Goal: Information Seeking & Learning: Obtain resource

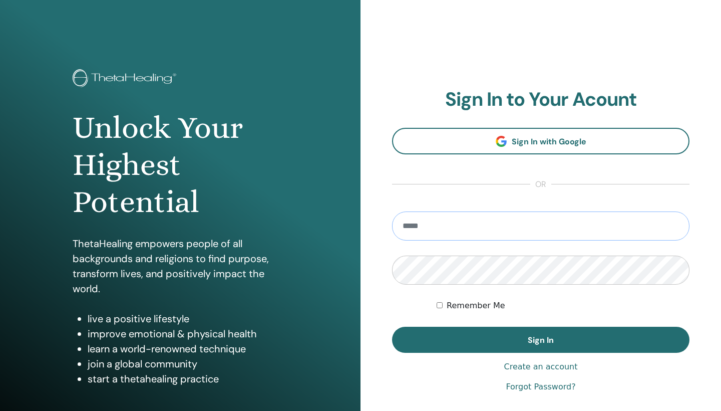
type input "**********"
click at [541, 340] on button "Sign In" at bounding box center [541, 340] width 298 height 26
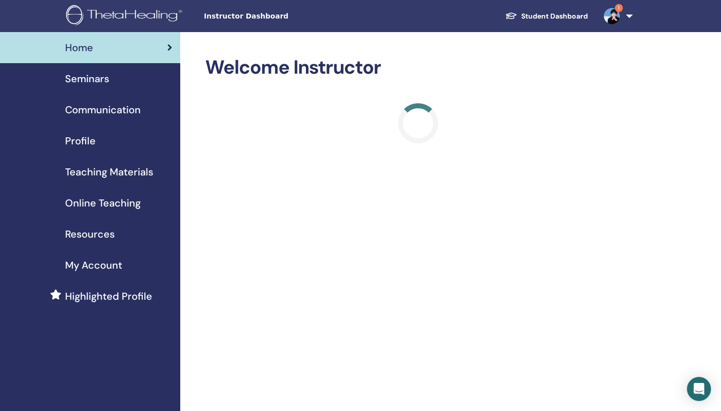
click at [620, 10] on span "1" at bounding box center [619, 8] width 8 height 8
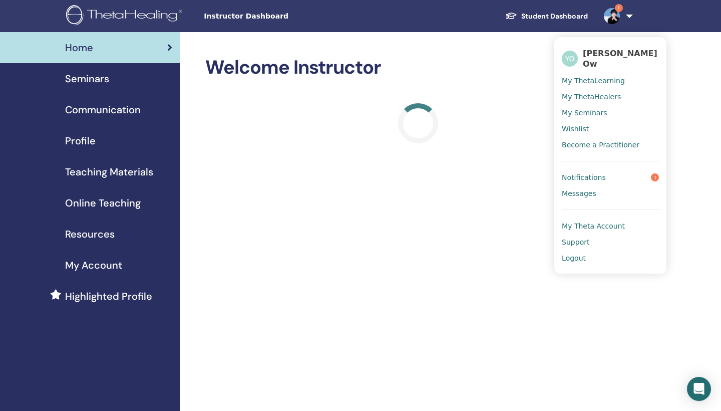
click at [607, 171] on link "Notifications 1" at bounding box center [610, 177] width 97 height 16
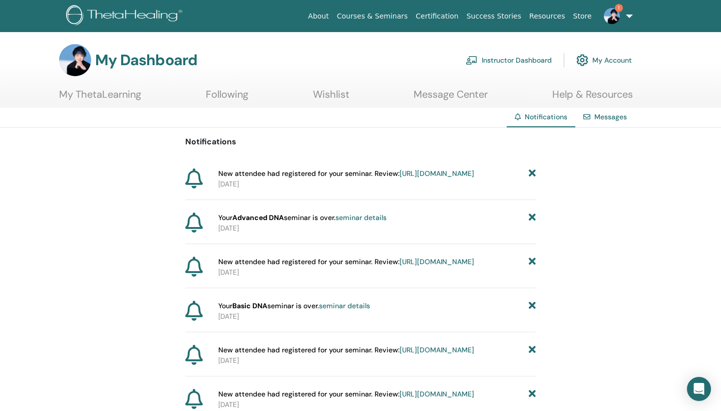
click at [400, 178] on link "https://member.thetahealing.com/instructor/seminar/371167/attendees" at bounding box center [437, 173] width 75 height 9
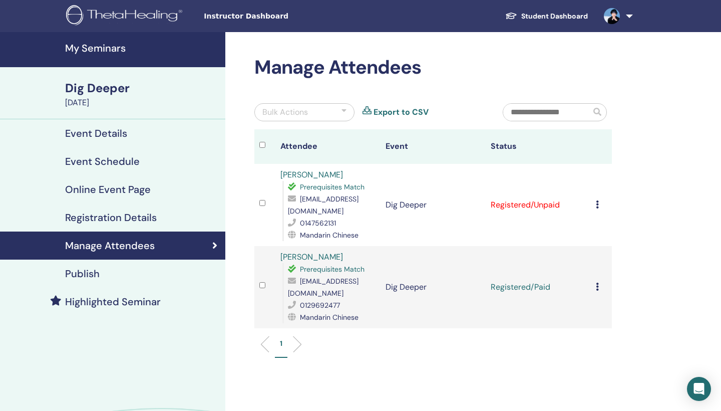
click at [597, 207] on icon at bounding box center [597, 204] width 3 height 8
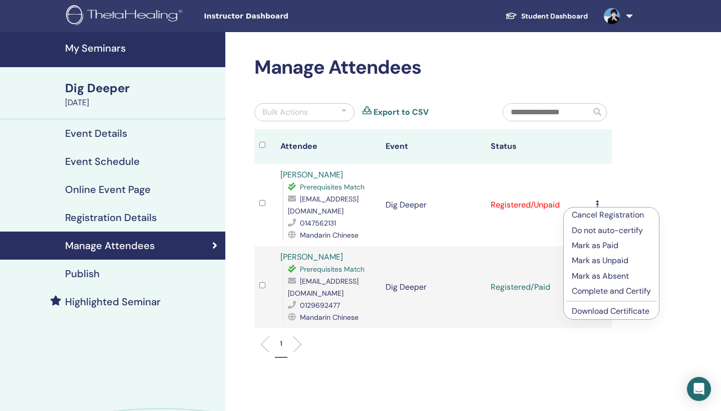
click at [608, 244] on p "Mark as Paid" at bounding box center [611, 245] width 79 height 12
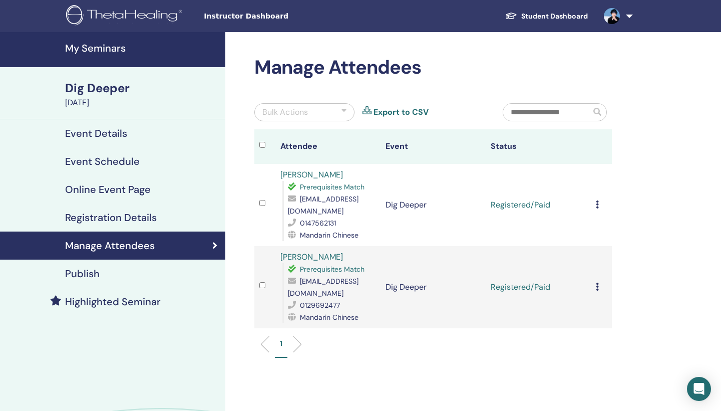
click at [111, 49] on h4 "My Seminars" at bounding box center [142, 48] width 154 height 12
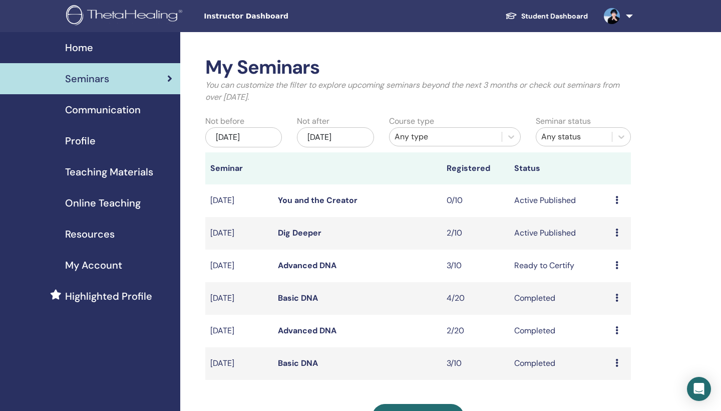
click at [91, 205] on span "Online Teaching" at bounding box center [103, 202] width 76 height 15
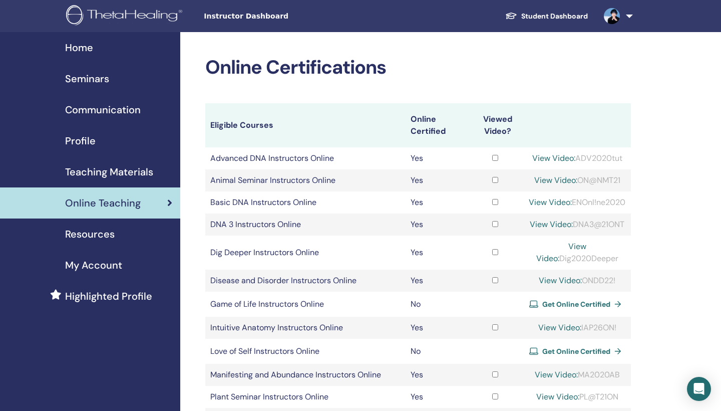
click at [109, 173] on span "Teaching Materials" at bounding box center [109, 171] width 88 height 15
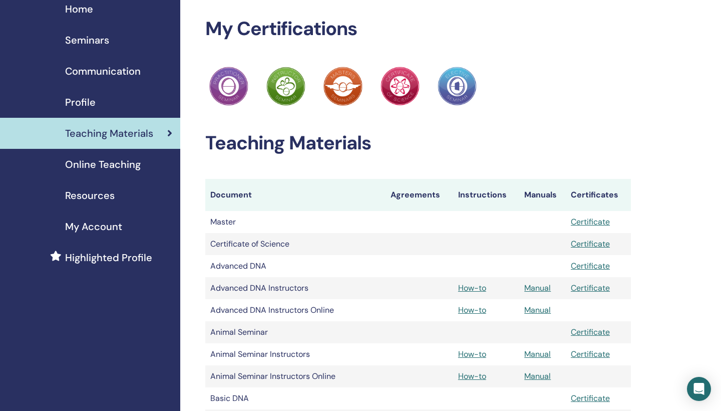
scroll to position [37, 0]
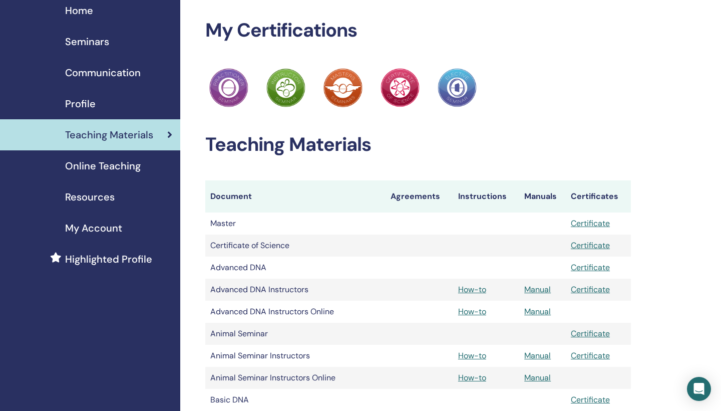
click at [107, 38] on span "Seminars" at bounding box center [87, 41] width 44 height 15
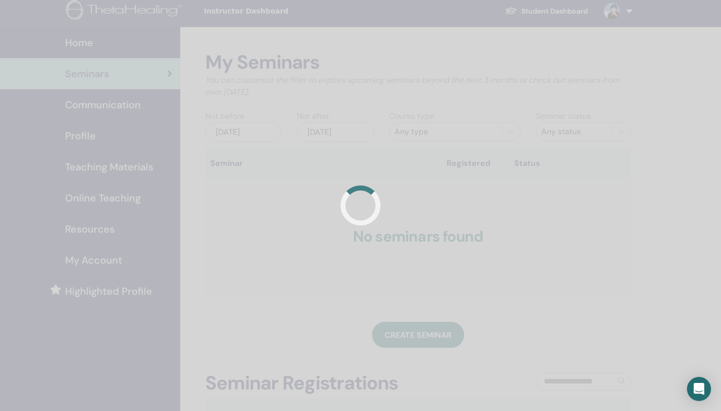
scroll to position [4, 0]
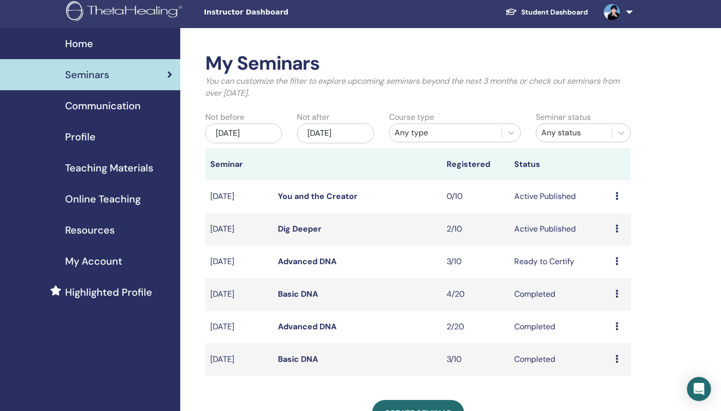
click at [101, 200] on span "Online Teaching" at bounding box center [103, 198] width 76 height 15
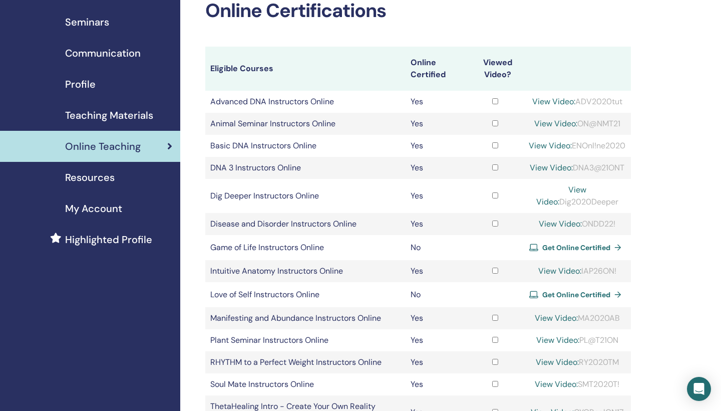
scroll to position [8, 0]
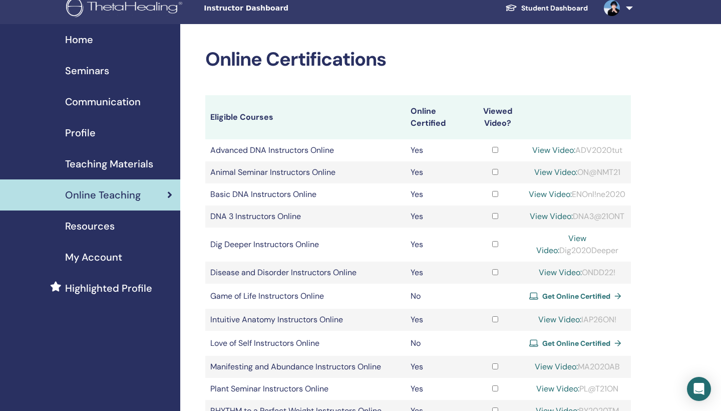
click at [110, 223] on span "Resources" at bounding box center [90, 225] width 50 height 15
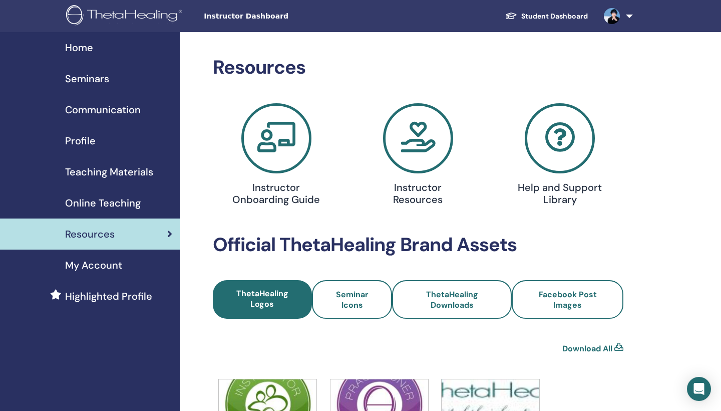
click at [99, 167] on span "Teaching Materials" at bounding box center [109, 171] width 88 height 15
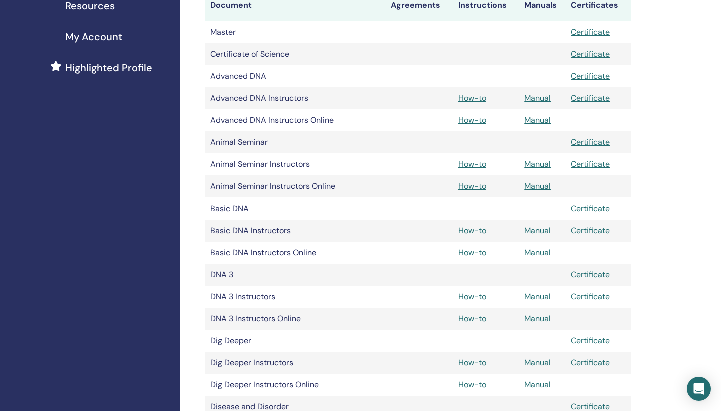
scroll to position [230, 0]
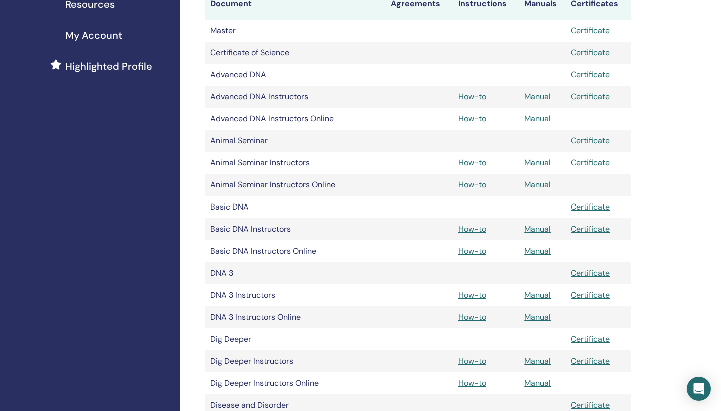
click at [255, 123] on td "Advanced DNA Instructors Online" at bounding box center [295, 119] width 180 height 22
click at [536, 118] on link "Manual" at bounding box center [538, 118] width 27 height 11
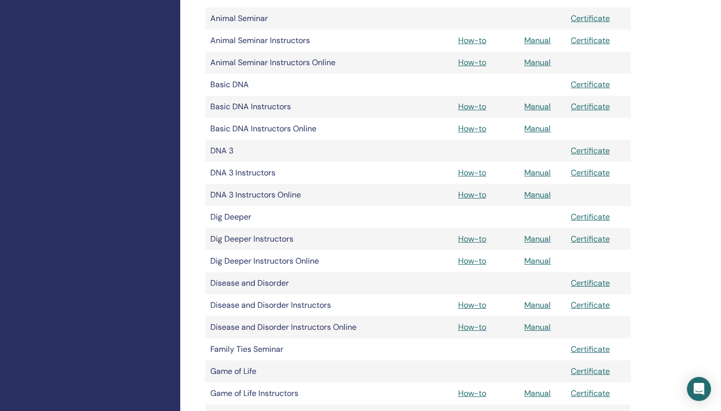
scroll to position [349, 0]
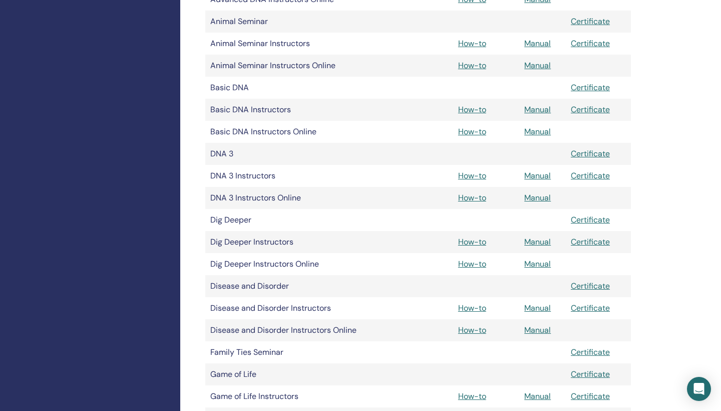
click at [252, 268] on td "Dig Deeper Instructors Online" at bounding box center [295, 264] width 180 height 22
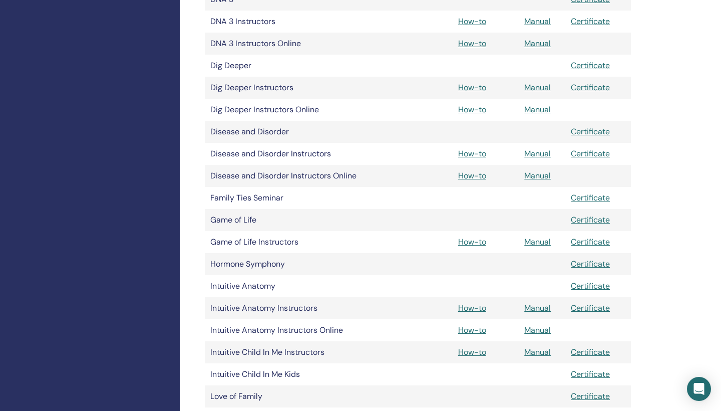
scroll to position [503, 0]
click at [539, 108] on link "Manual" at bounding box center [538, 110] width 27 height 11
